Goal: Navigation & Orientation: Find specific page/section

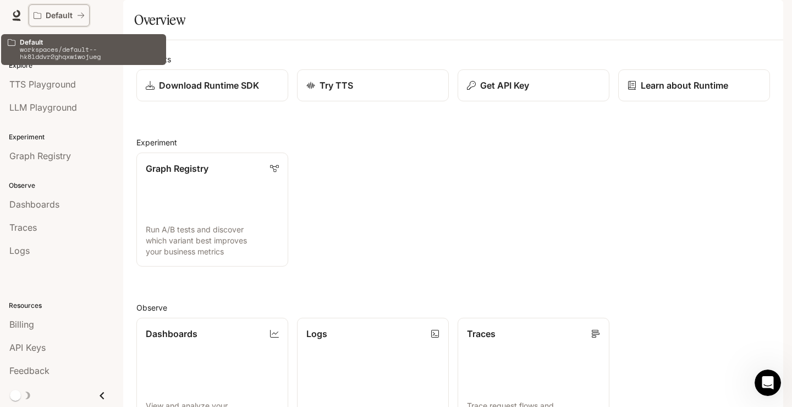
click at [54, 14] on p "Default" at bounding box center [59, 15] width 27 height 9
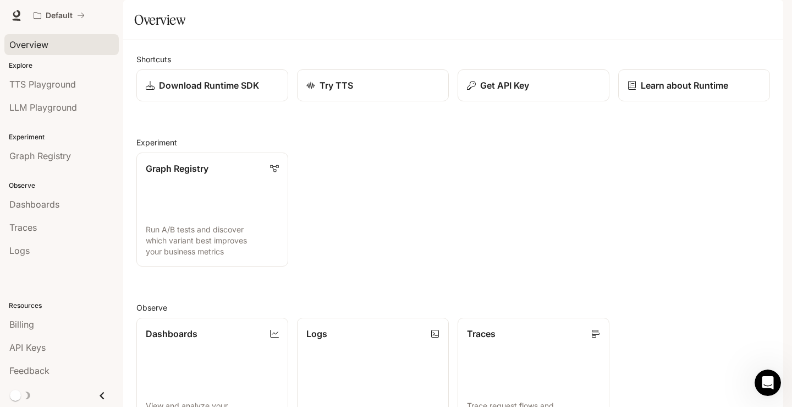
click at [35, 43] on span "Overview" at bounding box center [28, 44] width 39 height 13
click at [32, 45] on span "Overview" at bounding box center [28, 44] width 39 height 13
